Goal: Check status

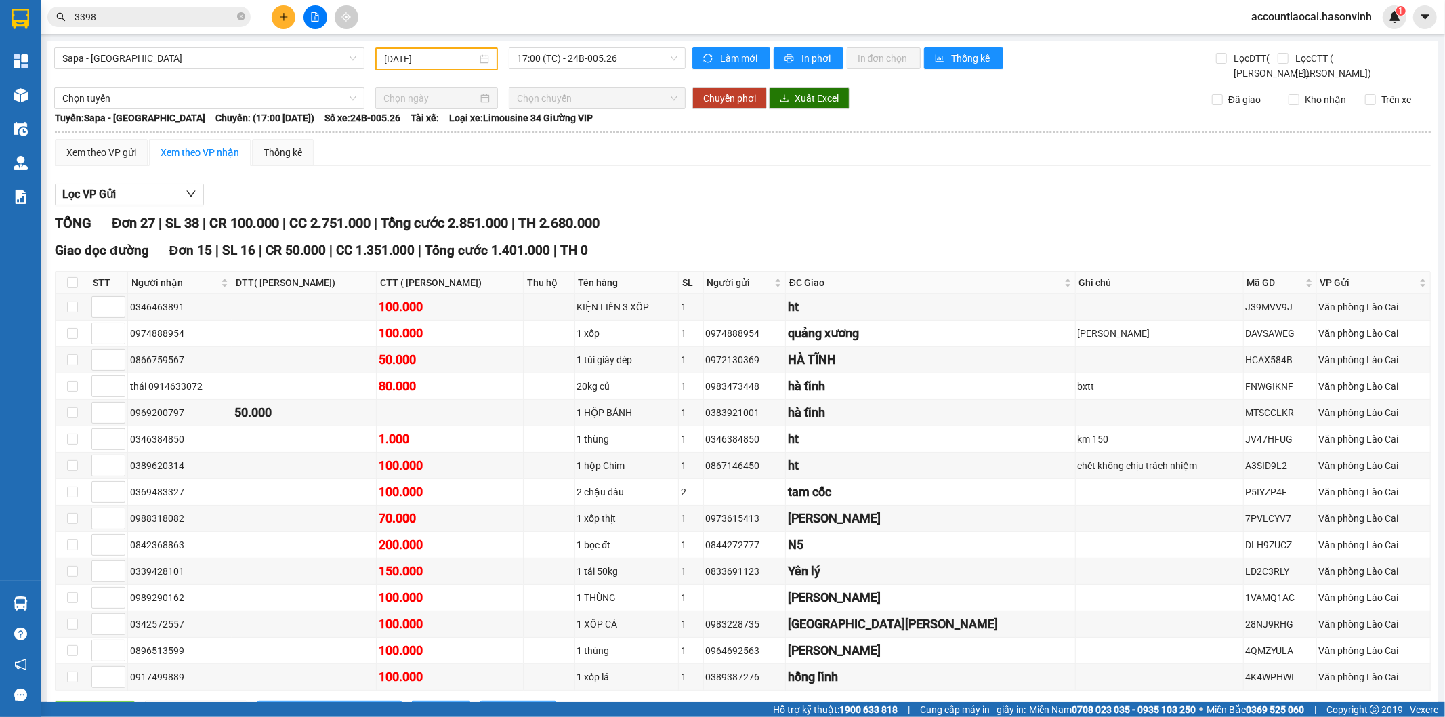
click at [434, 58] on input "[DATE]" at bounding box center [430, 58] width 93 height 15
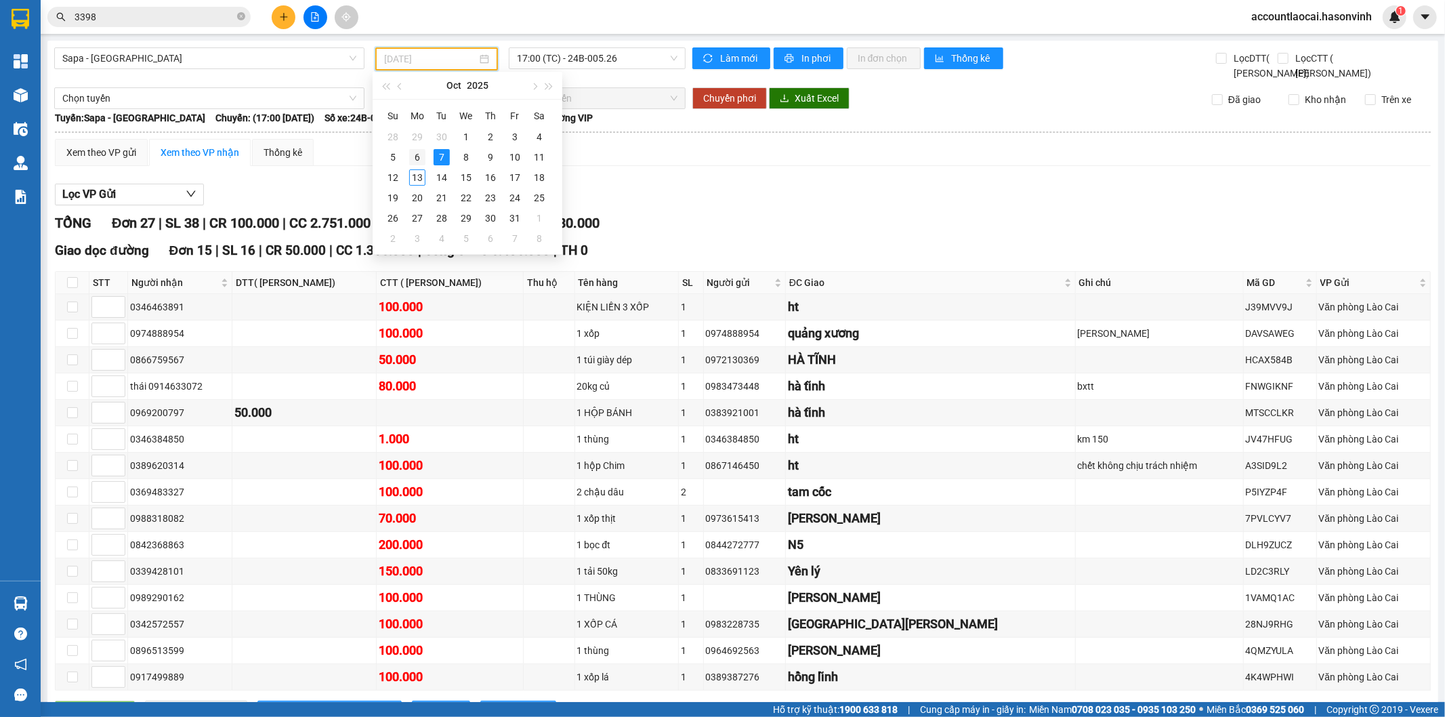
click at [417, 154] on div "6" at bounding box center [417, 157] width 16 height 16
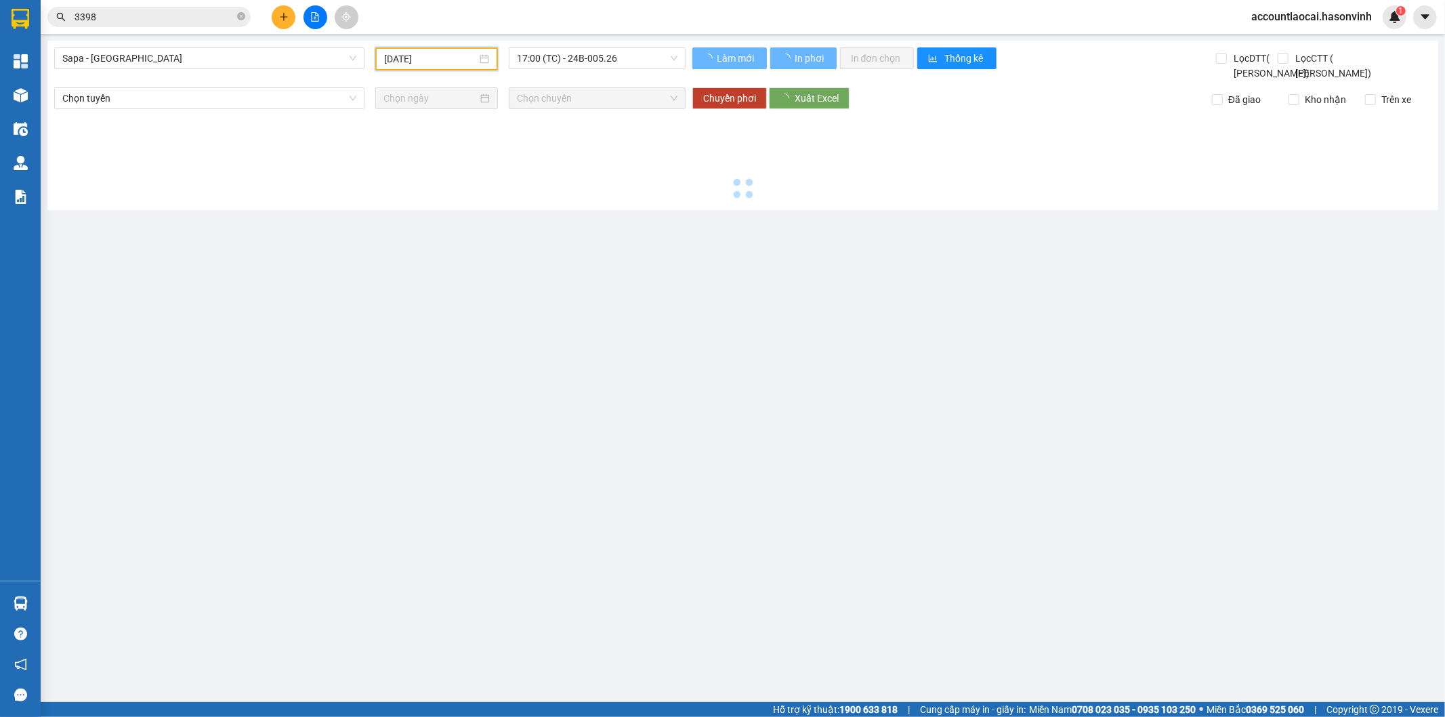
type input "[DATE]"
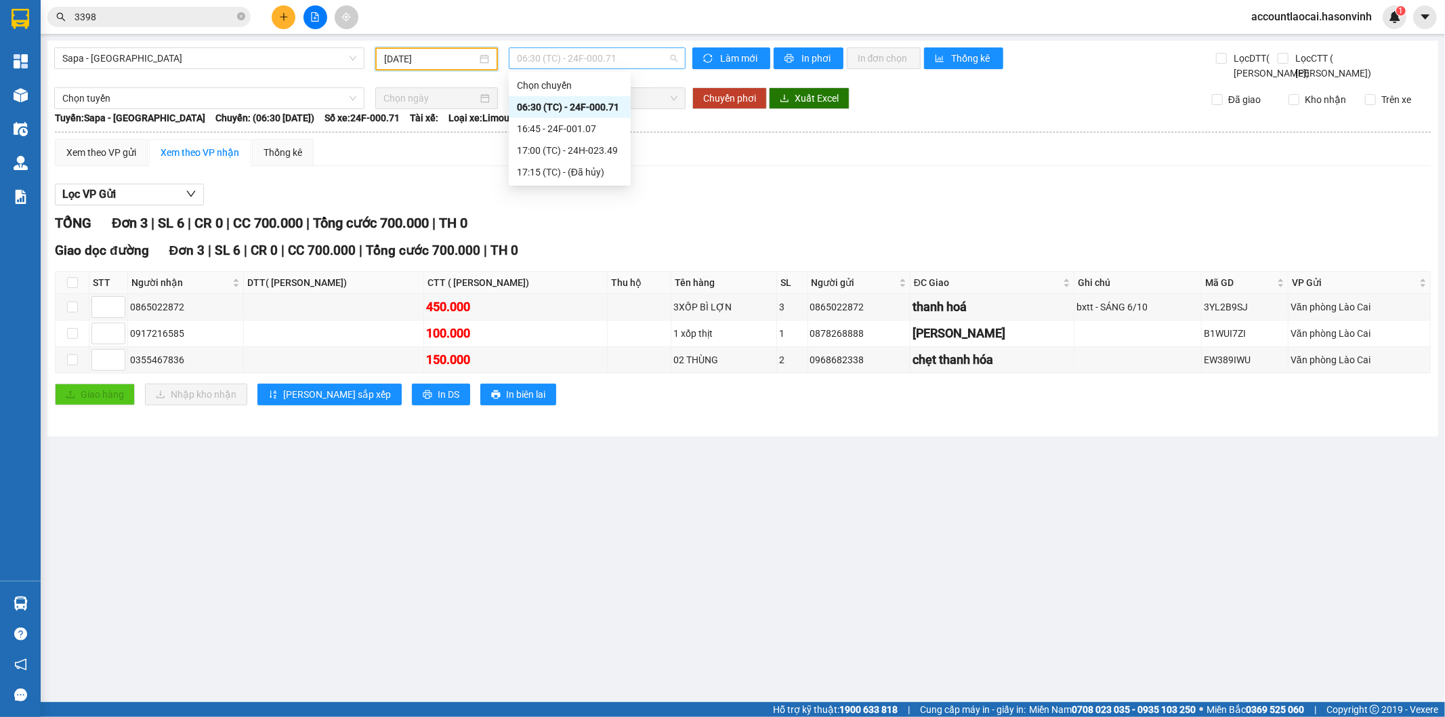
click at [608, 61] on span "06:30 (TC) - 24F-000.71" at bounding box center [597, 58] width 160 height 20
click at [556, 127] on div "16:45 - 24F-001.07" at bounding box center [570, 128] width 106 height 15
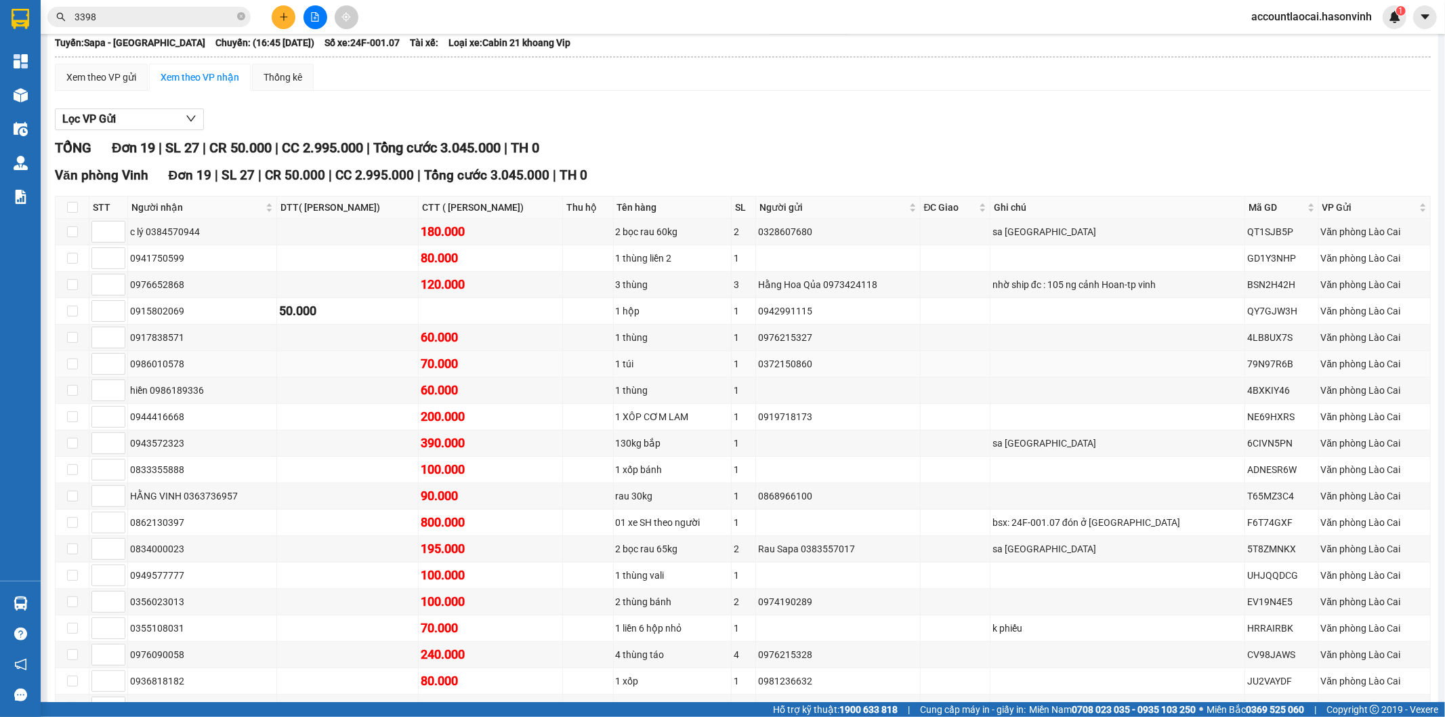
scroll to position [150, 0]
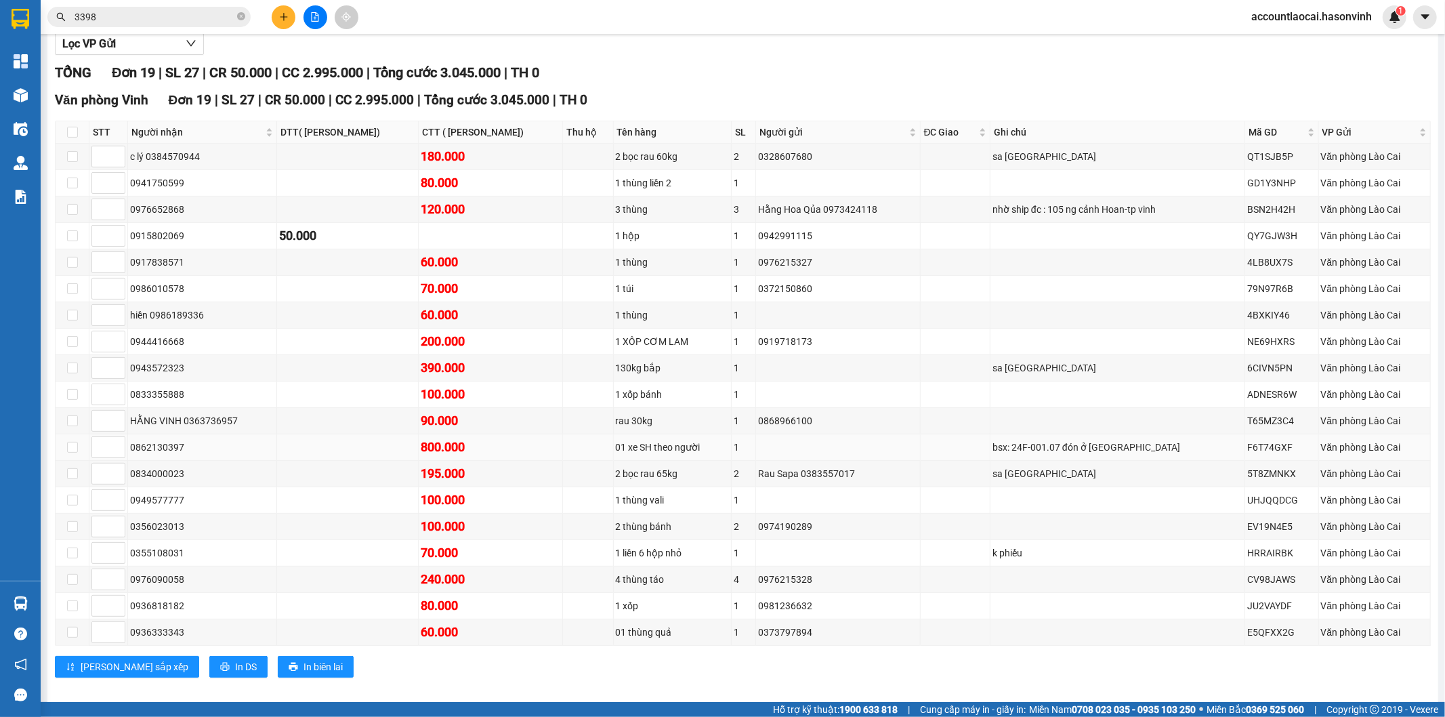
click at [450, 457] on div "800.000" at bounding box center [491, 447] width 140 height 19
